Goal: Use online tool/utility: Utilize a website feature to perform a specific function

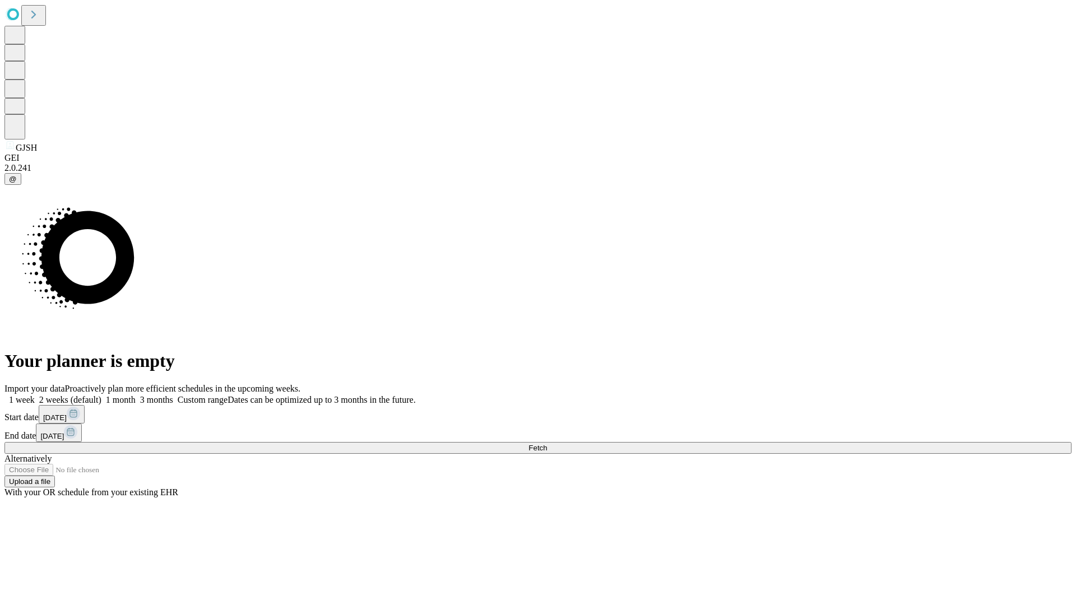
click at [547, 444] on span "Fetch" at bounding box center [537, 448] width 18 height 8
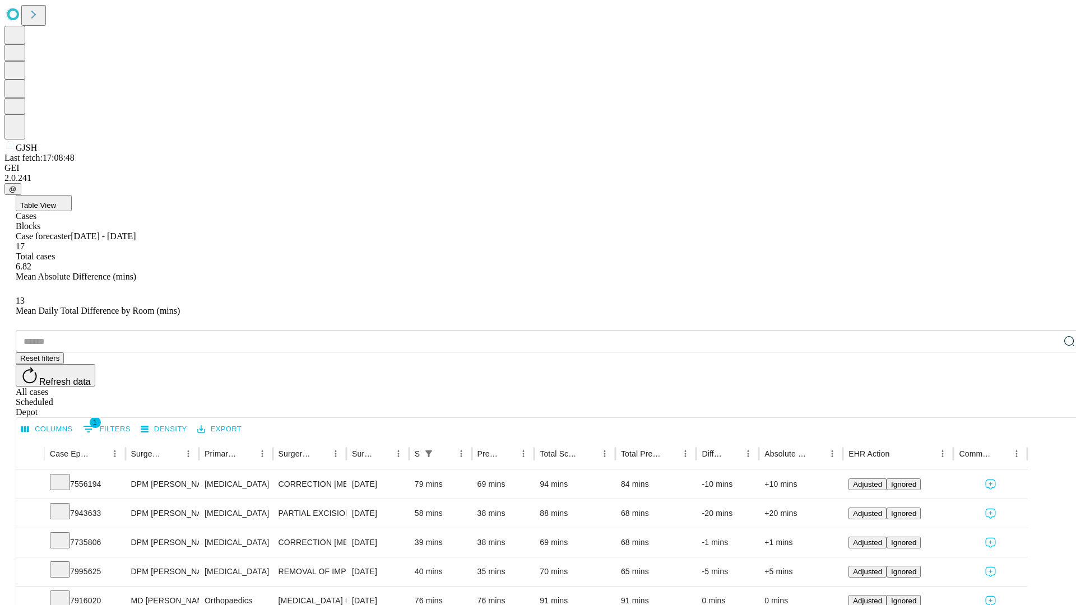
click at [56, 201] on span "Table View" at bounding box center [38, 205] width 36 height 8
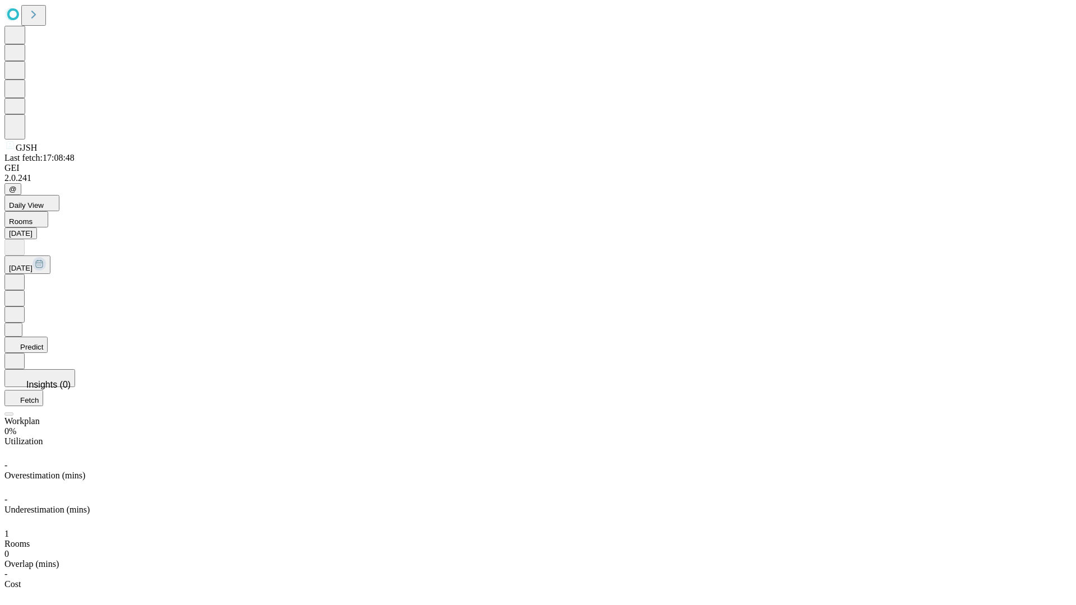
click at [48, 337] on button "Predict" at bounding box center [25, 345] width 43 height 16
